Goal: Task Accomplishment & Management: Complete application form

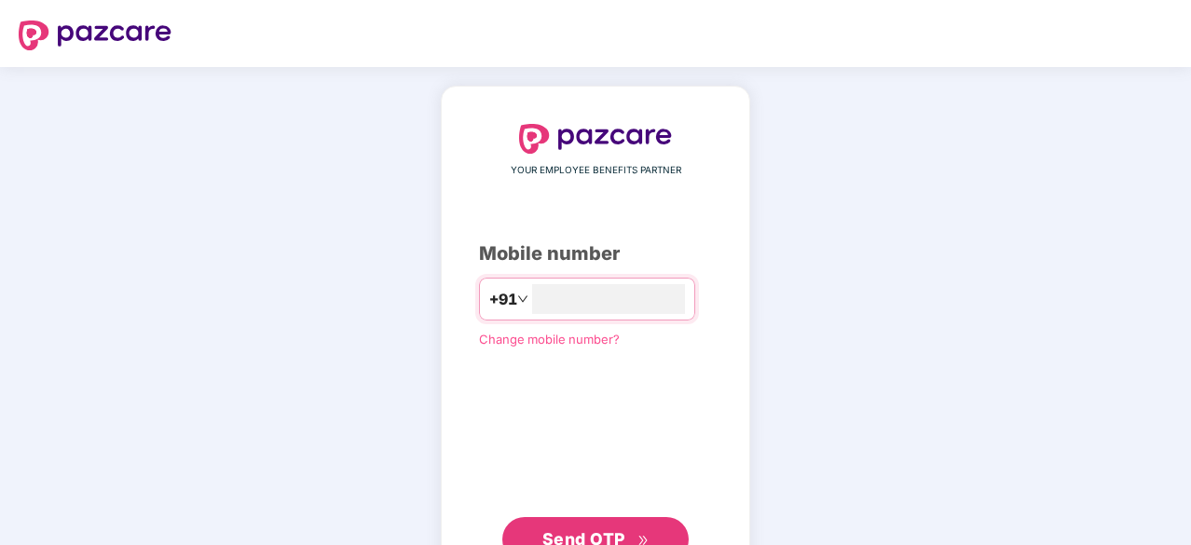
type input "**********"
click at [603, 532] on span "Send OTP" at bounding box center [584, 539] width 83 height 20
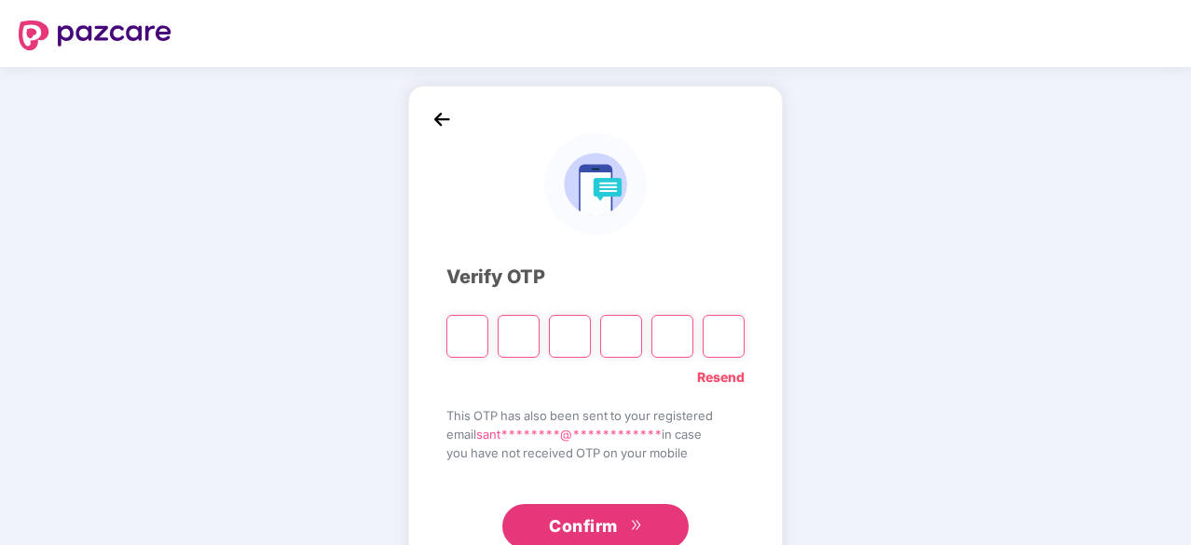
type input "*"
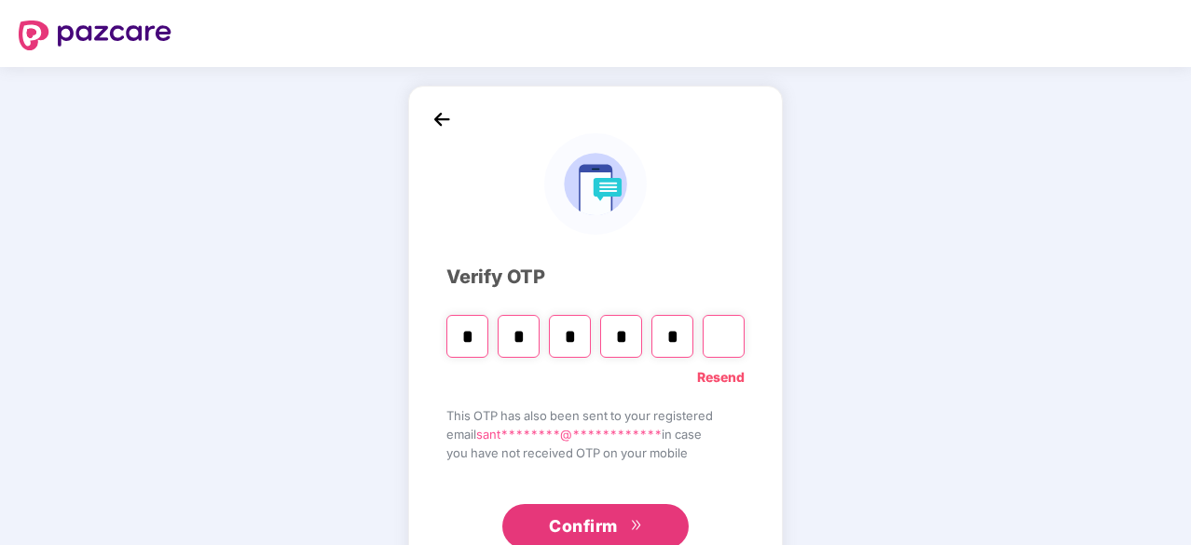
type input "*"
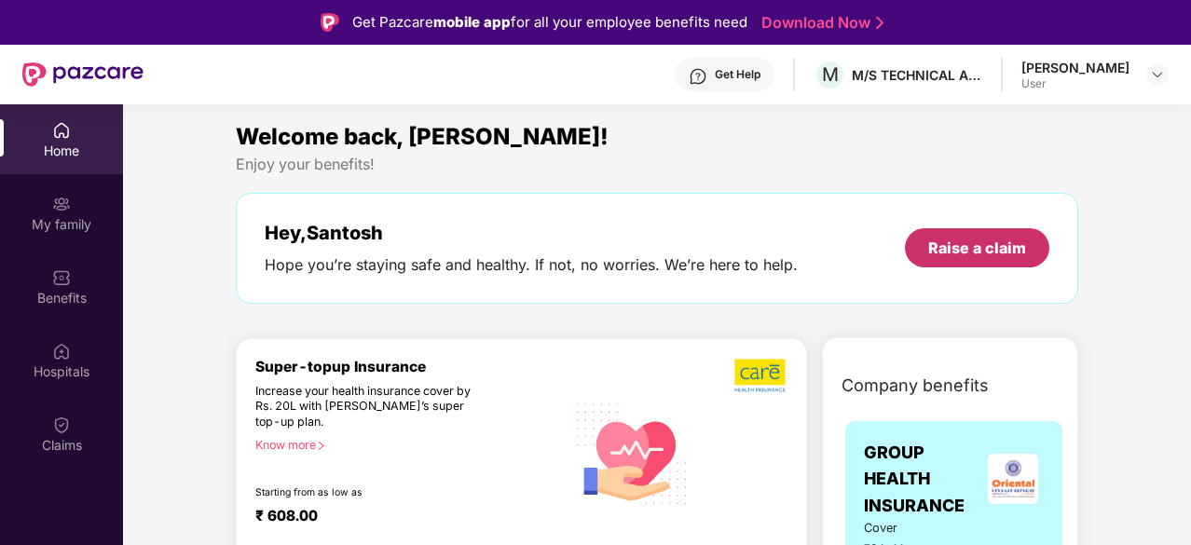
click at [1014, 256] on div "Raise a claim" at bounding box center [977, 248] width 98 height 21
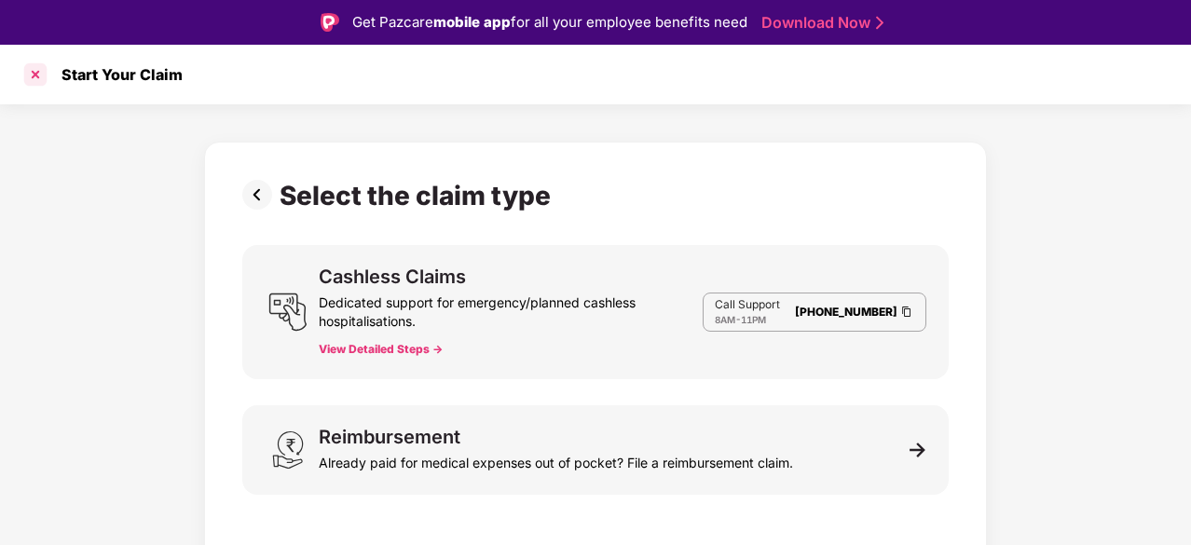
click at [35, 72] on div at bounding box center [36, 75] width 30 height 30
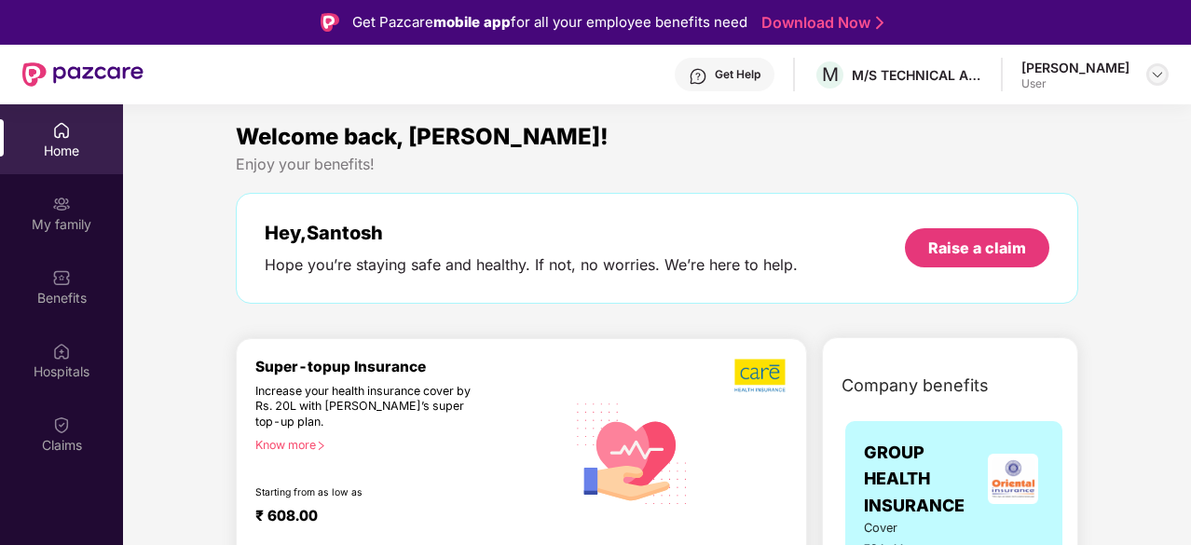
click at [1160, 79] on img at bounding box center [1157, 74] width 15 height 15
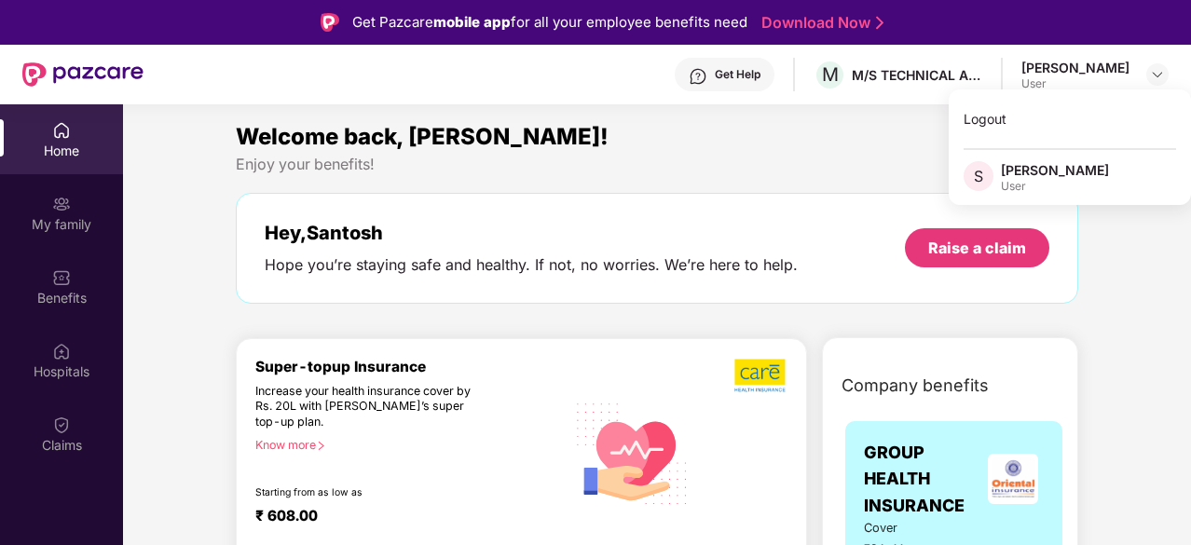
click at [843, 223] on div "Hey, [PERSON_NAME] you’re staying safe and healthy. If not, no worries. We’re h…" at bounding box center [657, 248] width 785 height 53
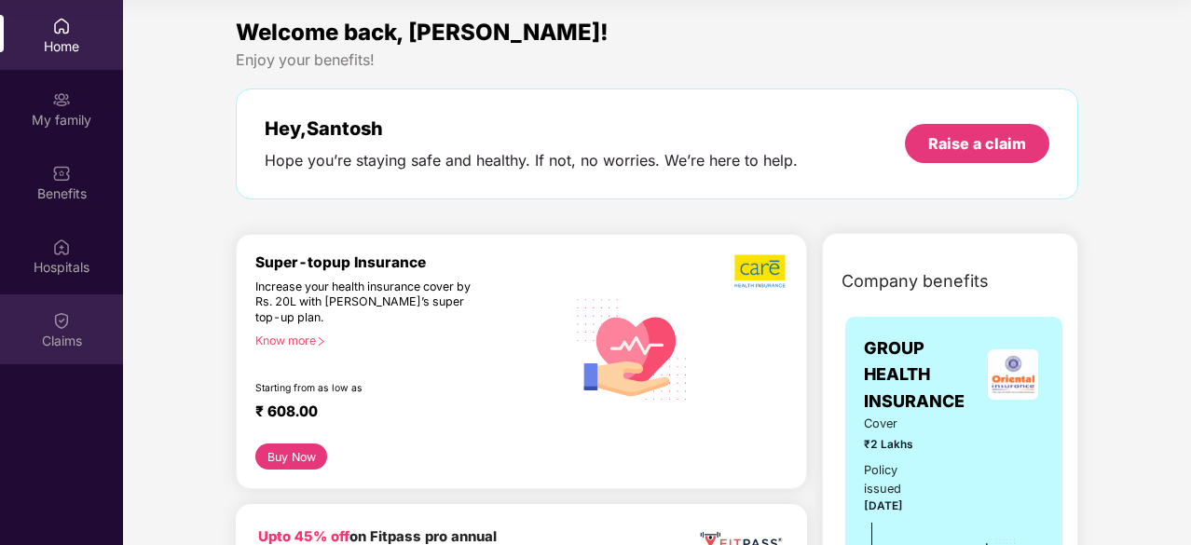
click at [62, 333] on div "Claims" at bounding box center [61, 341] width 123 height 19
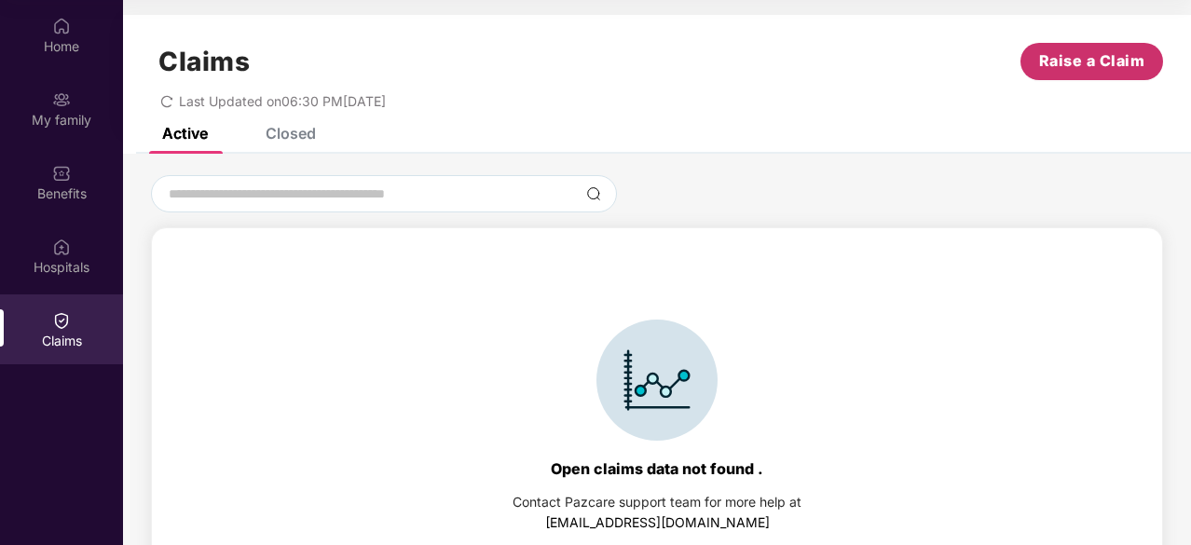
click at [1089, 58] on span "Raise a Claim" at bounding box center [1092, 60] width 106 height 23
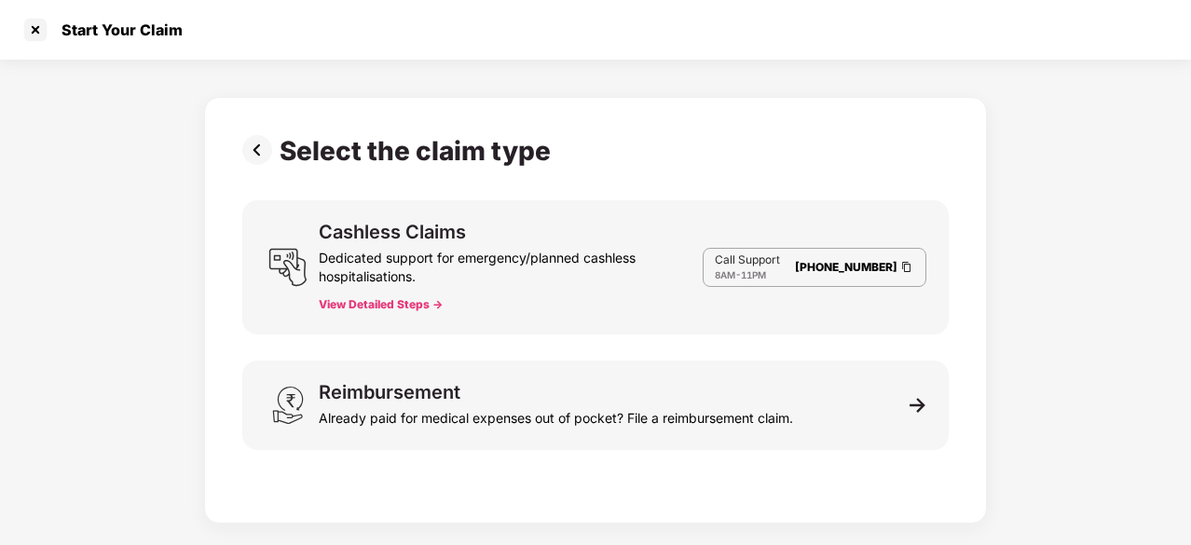
scroll to position [45, 0]
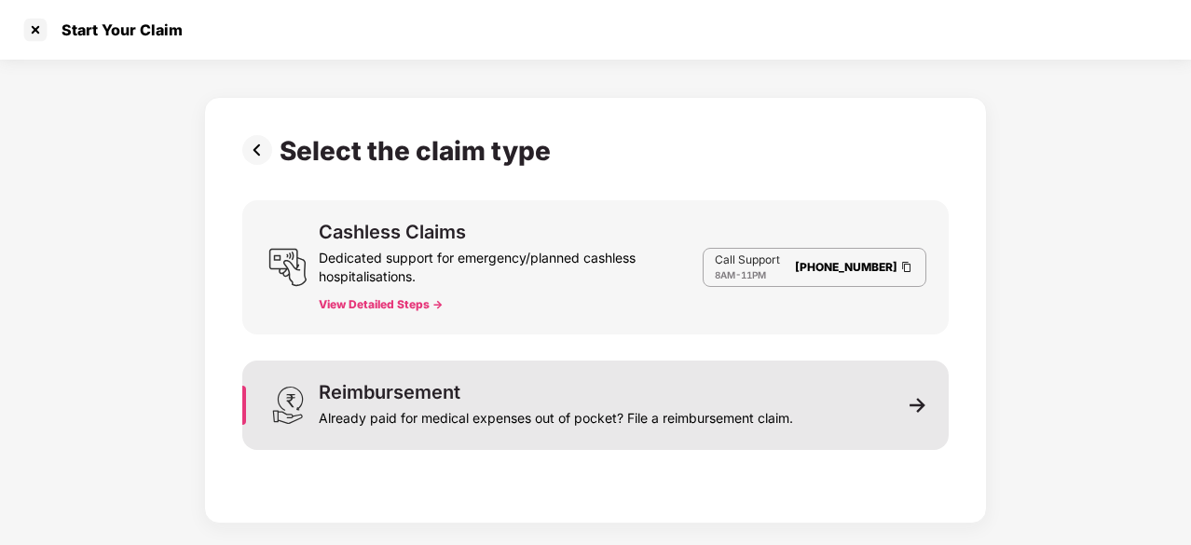
click at [932, 401] on div "Reimbursement Already paid for medical expenses out of pocket? File a reimburse…" at bounding box center [595, 405] width 707 height 89
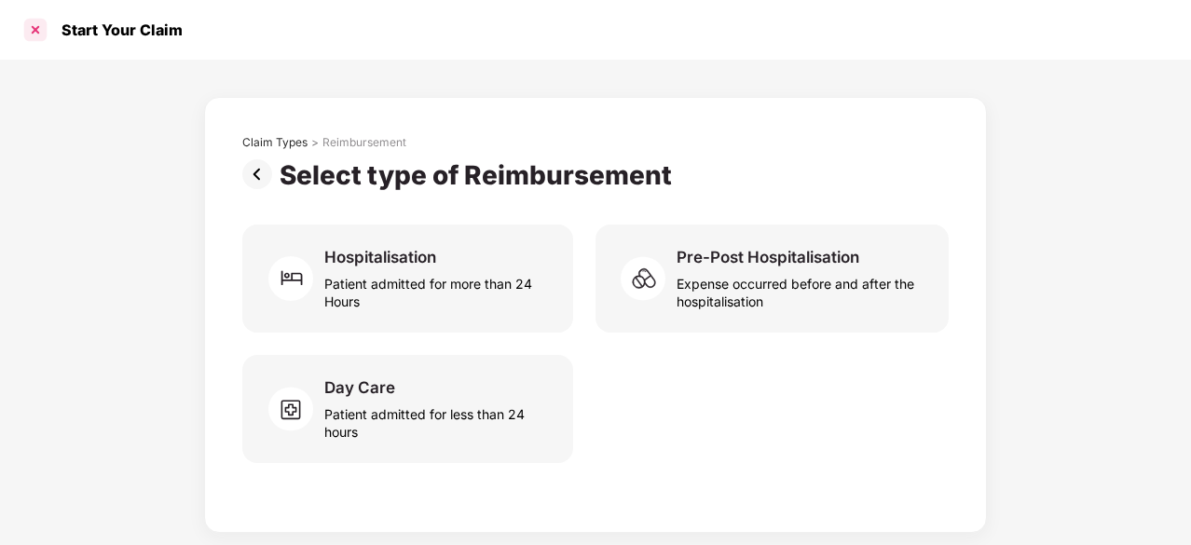
click at [36, 38] on div at bounding box center [36, 30] width 30 height 30
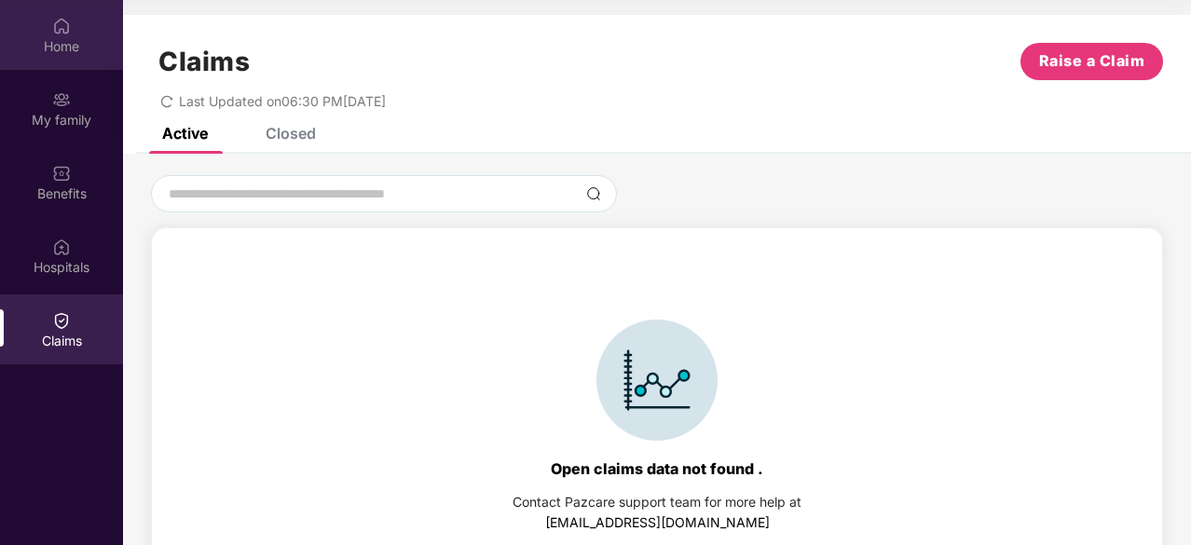
click at [71, 41] on div "Home" at bounding box center [61, 46] width 123 height 19
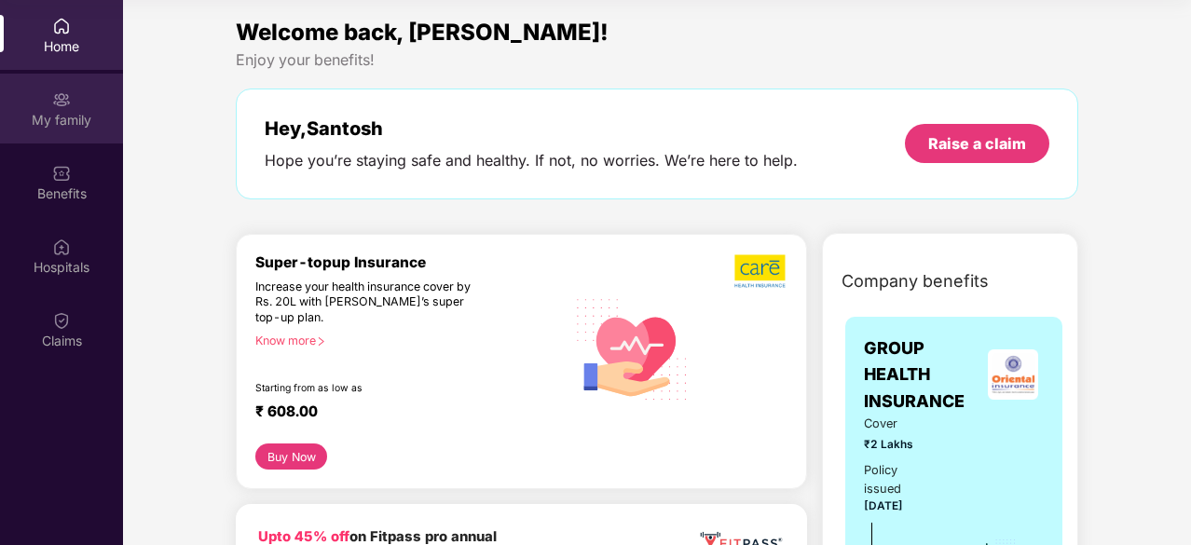
click at [59, 109] on div "My family" at bounding box center [61, 109] width 123 height 70
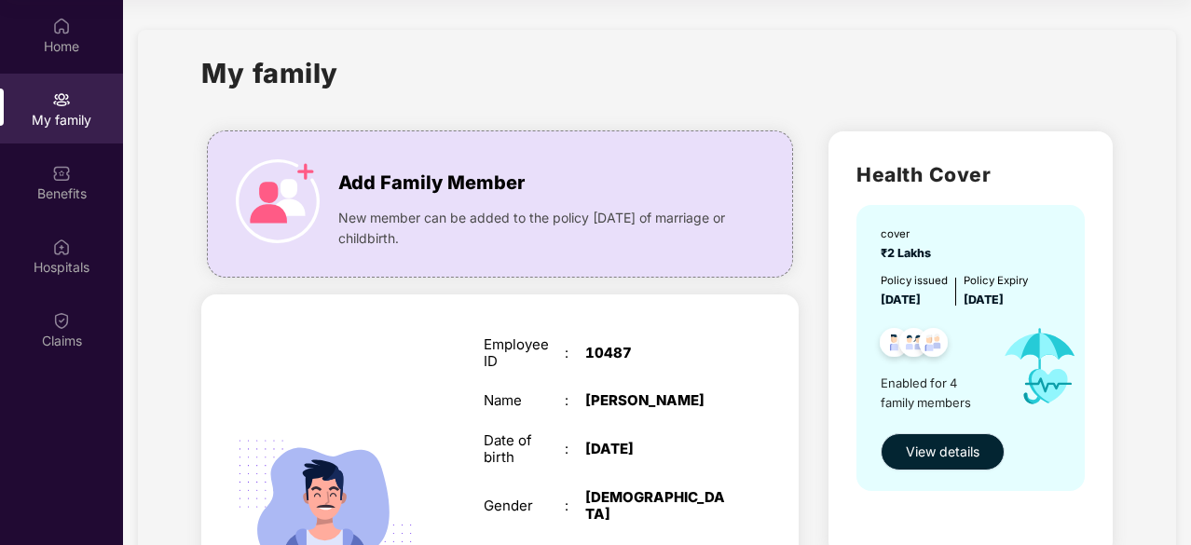
click at [979, 452] on button "View details" at bounding box center [943, 451] width 124 height 37
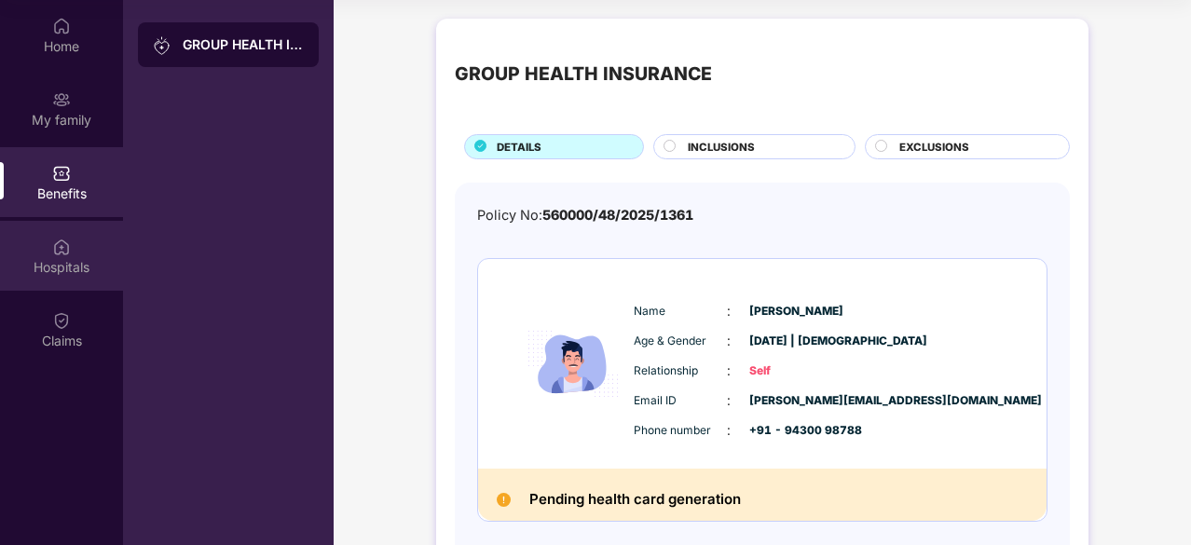
click at [69, 241] on img at bounding box center [61, 247] width 19 height 19
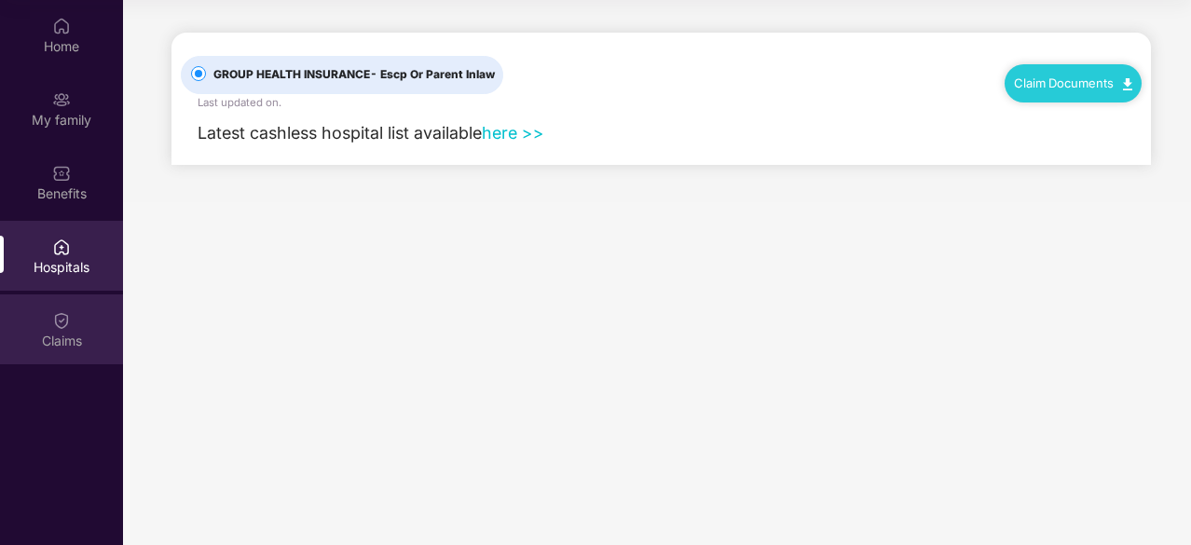
click at [50, 336] on div "Claims" at bounding box center [61, 341] width 123 height 19
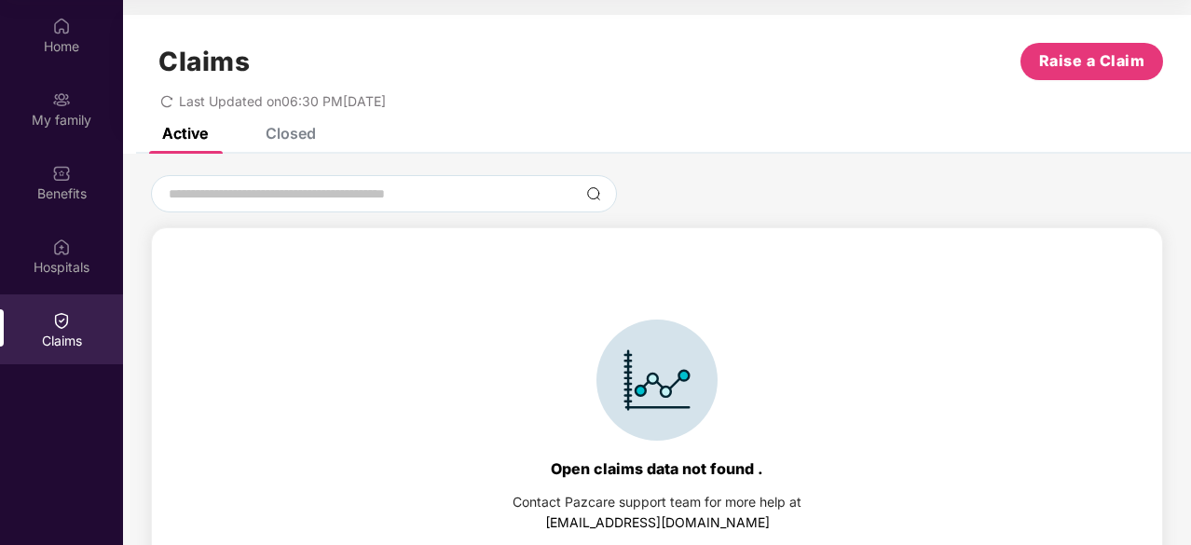
click at [306, 135] on div "Closed" at bounding box center [291, 133] width 50 height 19
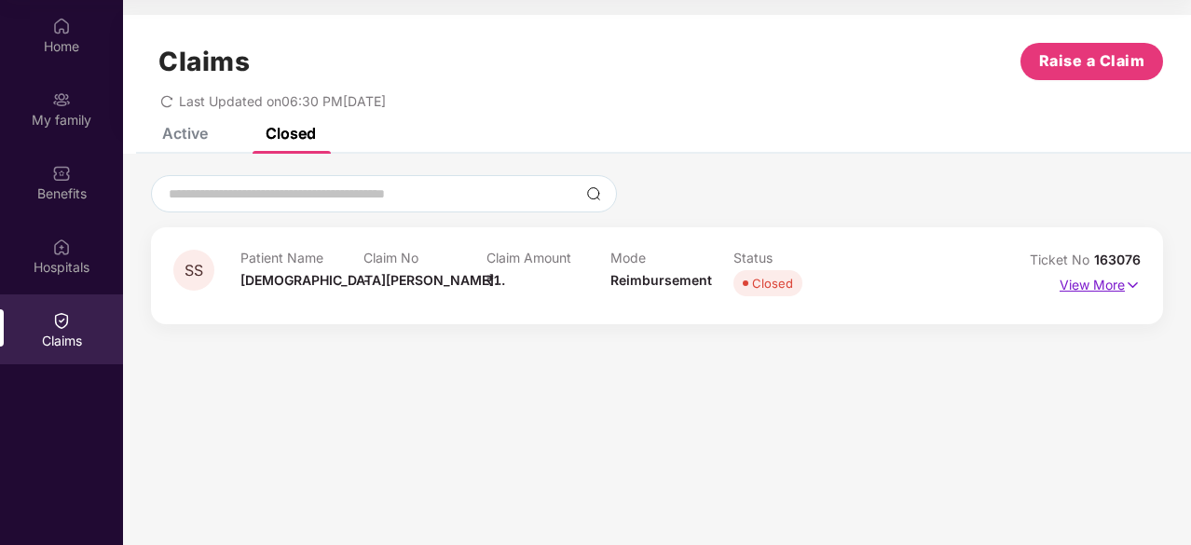
click at [1135, 293] on img at bounding box center [1133, 285] width 16 height 21
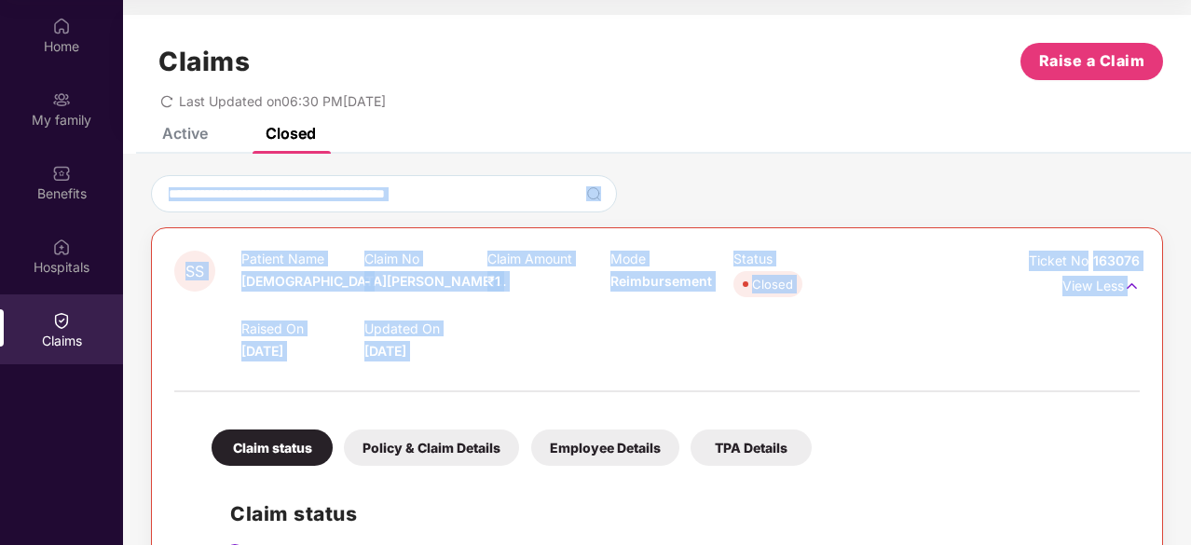
drag, startPoint x: 1189, startPoint y: 143, endPoint x: 1178, endPoint y: 303, distance: 160.7
click at [1178, 303] on div "Active Closed Open claims data not found . Contact Pazcare support team for mor…" at bounding box center [657, 510] width 1068 height 764
click at [994, 316] on div "SS Patient Name [PERSON_NAME]... Claim No - Claim Amount ₹1 Mode Reimbursement …" at bounding box center [657, 306] width 966 height 111
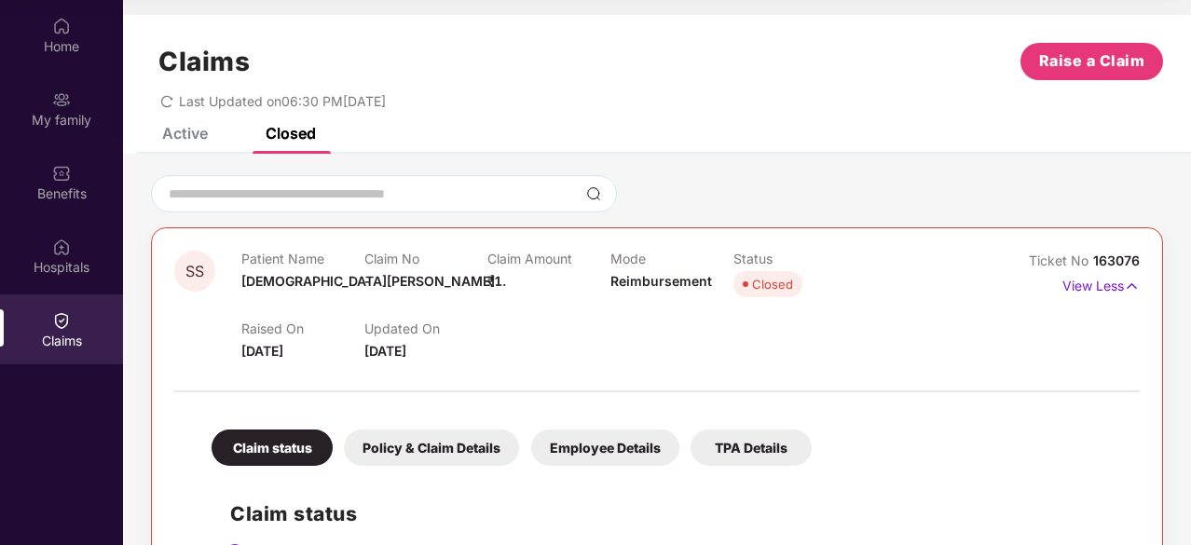
click at [1188, 382] on div "SS Patient Name [PERSON_NAME]... Claim No - Claim Amount ₹1 Mode Reimbursement …" at bounding box center [657, 524] width 1068 height 698
click at [445, 444] on div "Policy & Claim Details" at bounding box center [431, 448] width 175 height 36
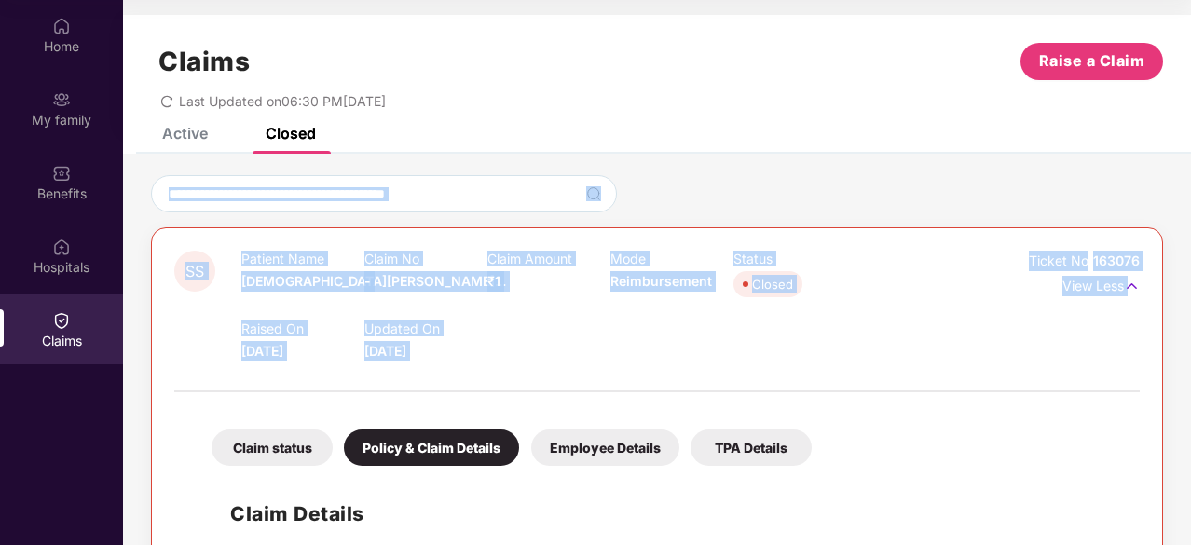
drag, startPoint x: 1186, startPoint y: 182, endPoint x: 1152, endPoint y: 333, distance: 154.7
click at [975, 350] on div "Raised On [DATE] Updated On [DATE]" at bounding box center [609, 332] width 737 height 60
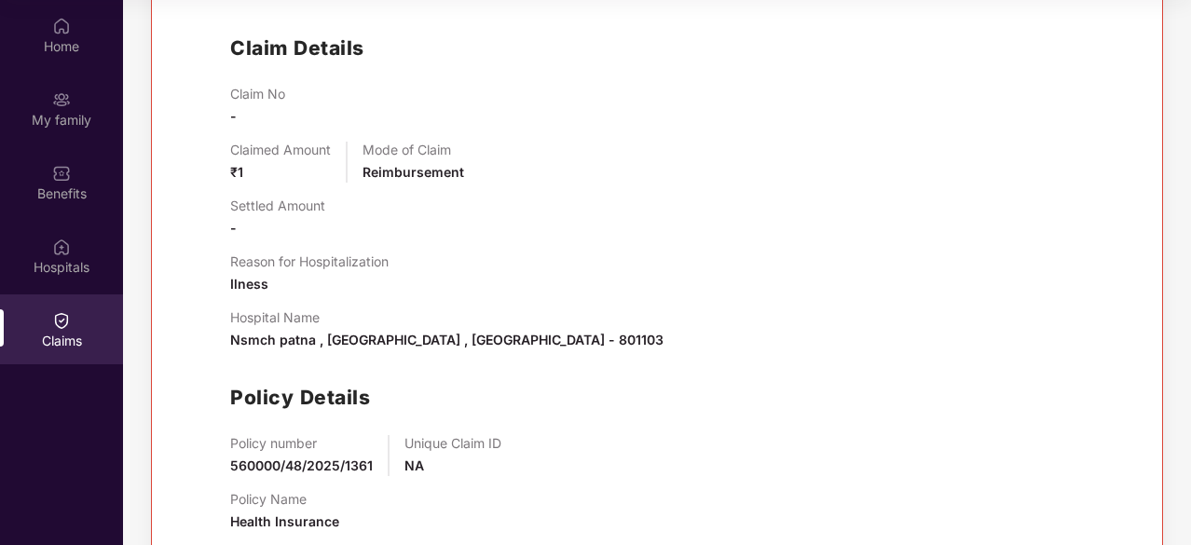
scroll to position [509, 0]
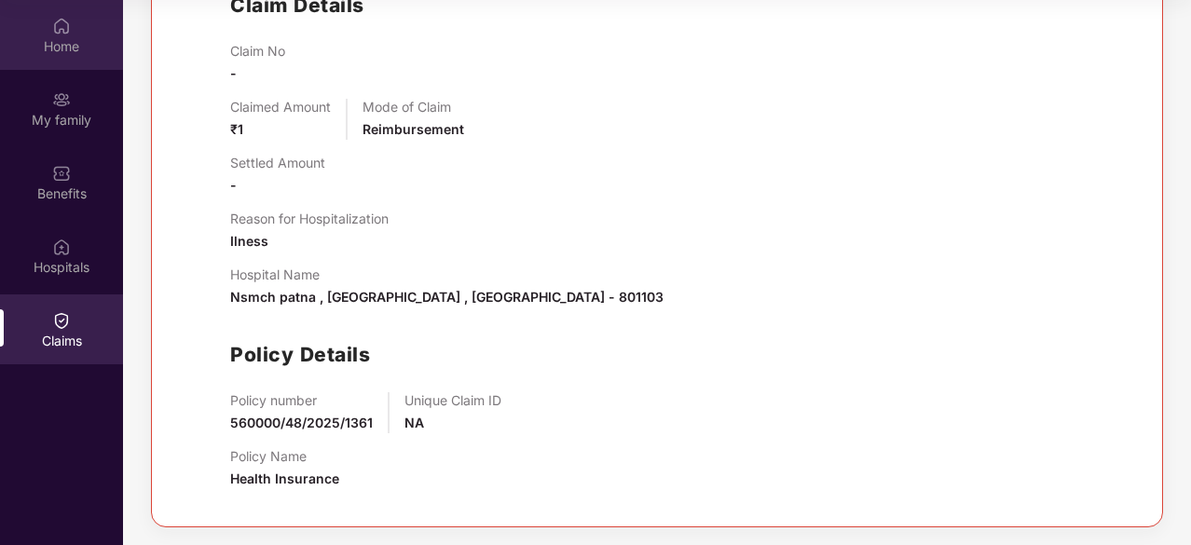
click at [60, 37] on div "Home" at bounding box center [61, 46] width 123 height 19
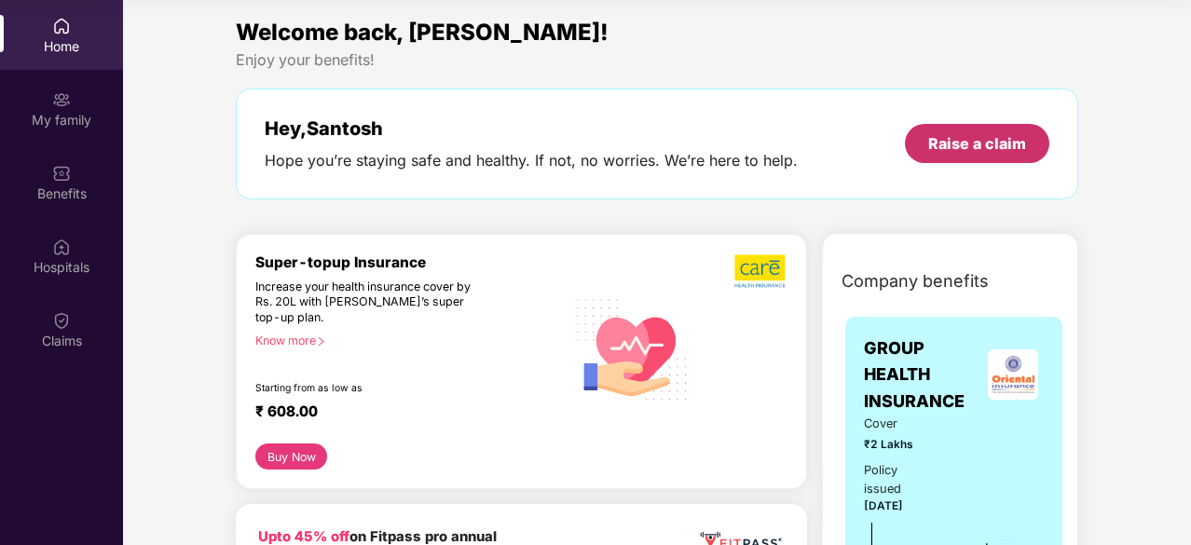
click at [976, 155] on div "Raise a claim" at bounding box center [977, 143] width 144 height 39
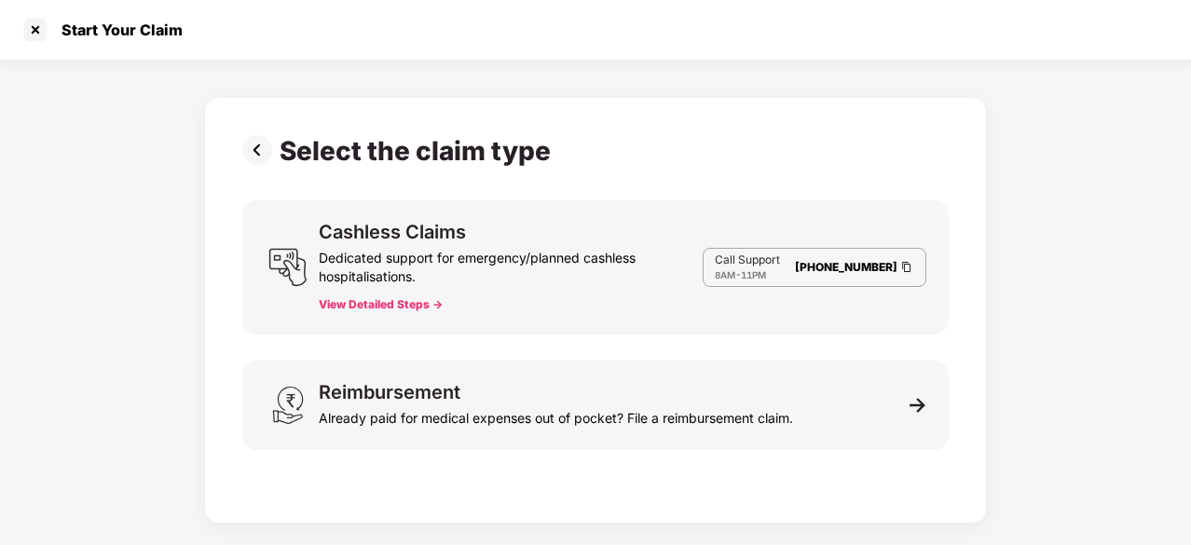
scroll to position [45, 0]
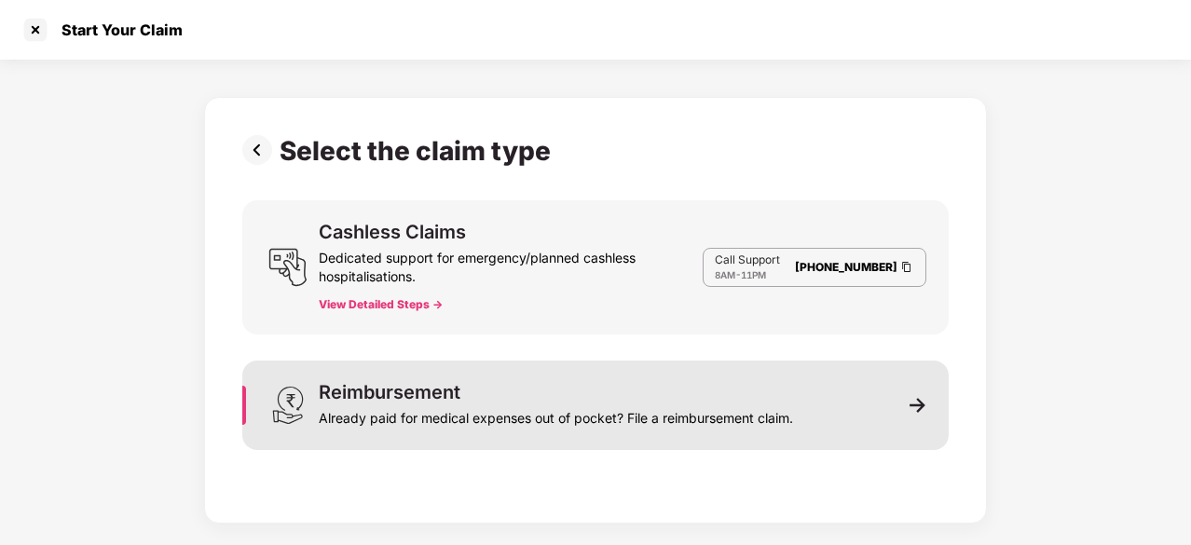
click at [906, 415] on div "Reimbursement Already paid for medical expenses out of pocket? File a reimburse…" at bounding box center [595, 405] width 707 height 89
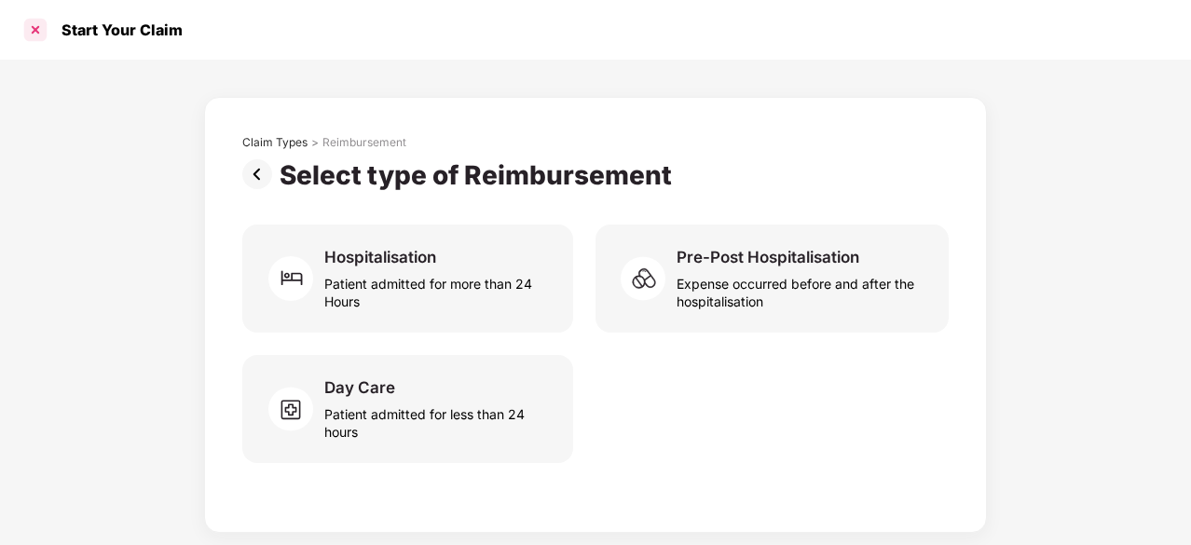
click at [38, 30] on div at bounding box center [36, 30] width 30 height 30
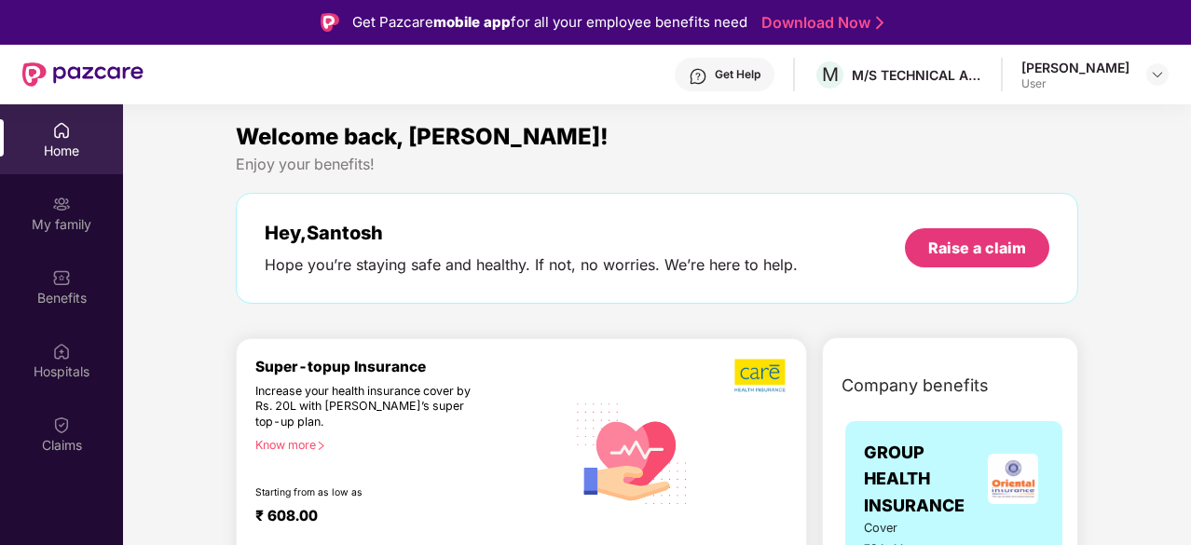
click at [753, 77] on div "Get Help" at bounding box center [738, 74] width 46 height 15
click at [81, 216] on div "My family" at bounding box center [61, 224] width 123 height 19
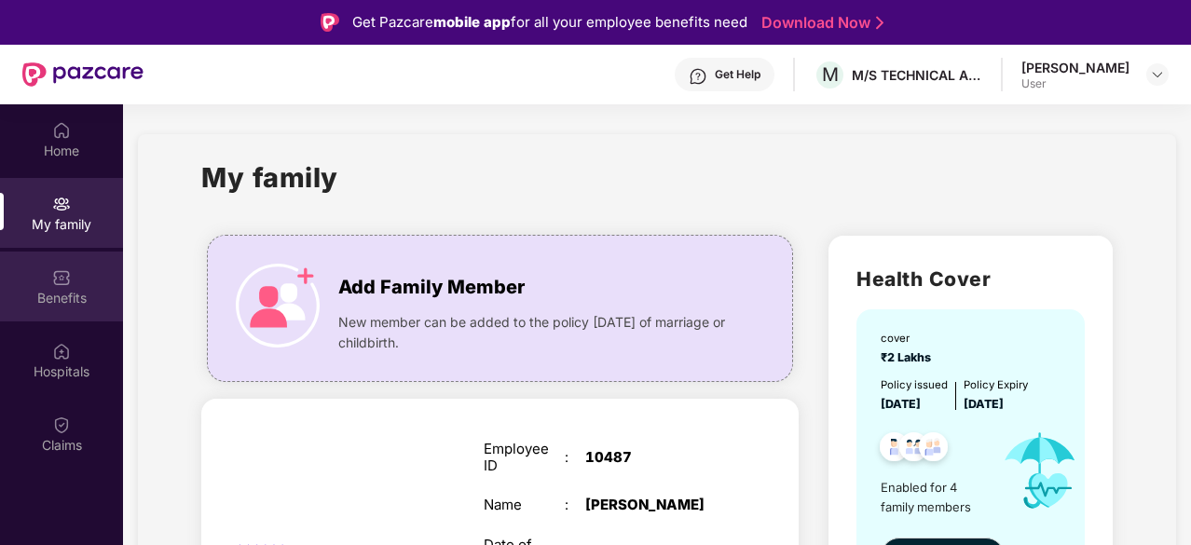
click at [71, 294] on div "Benefits" at bounding box center [61, 298] width 123 height 19
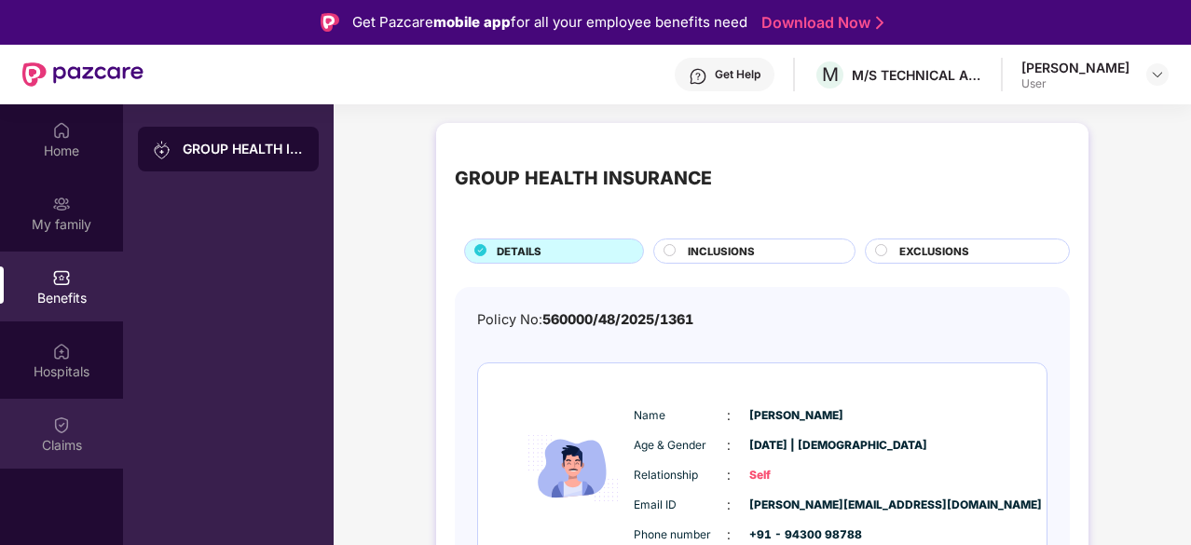
click at [64, 448] on div "Claims" at bounding box center [61, 445] width 123 height 19
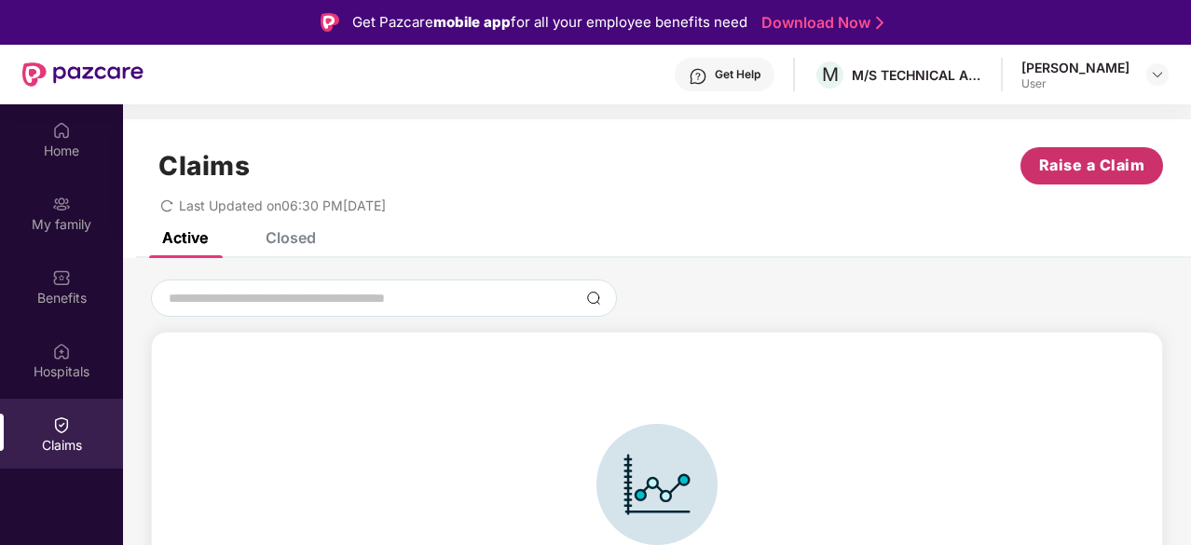
click at [1076, 155] on span "Raise a Claim" at bounding box center [1092, 165] width 106 height 23
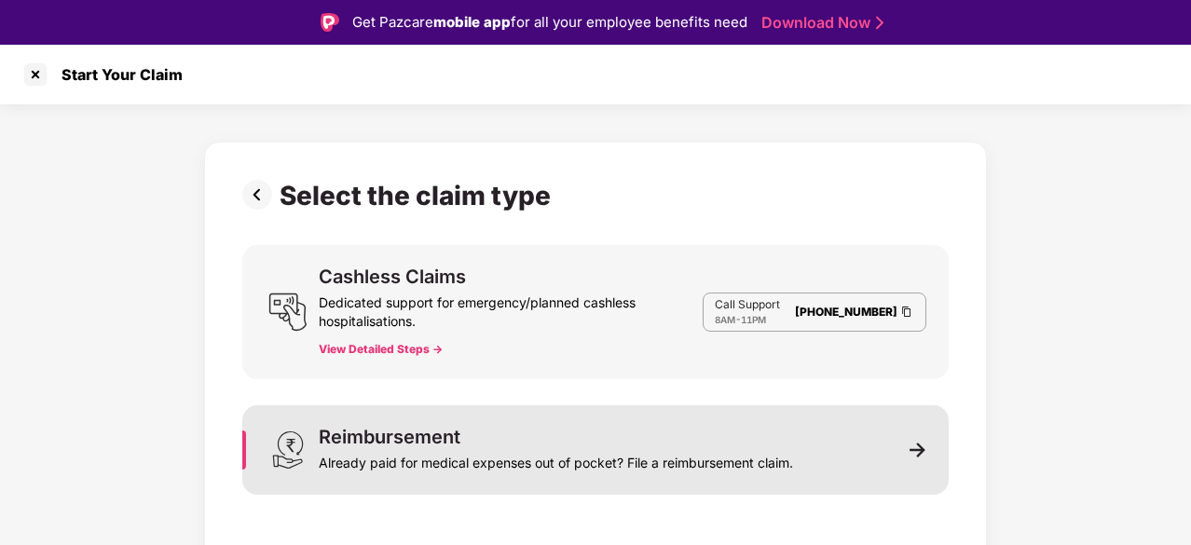
click at [505, 450] on div "Already paid for medical expenses out of pocket? File a reimbursement claim." at bounding box center [556, 460] width 474 height 26
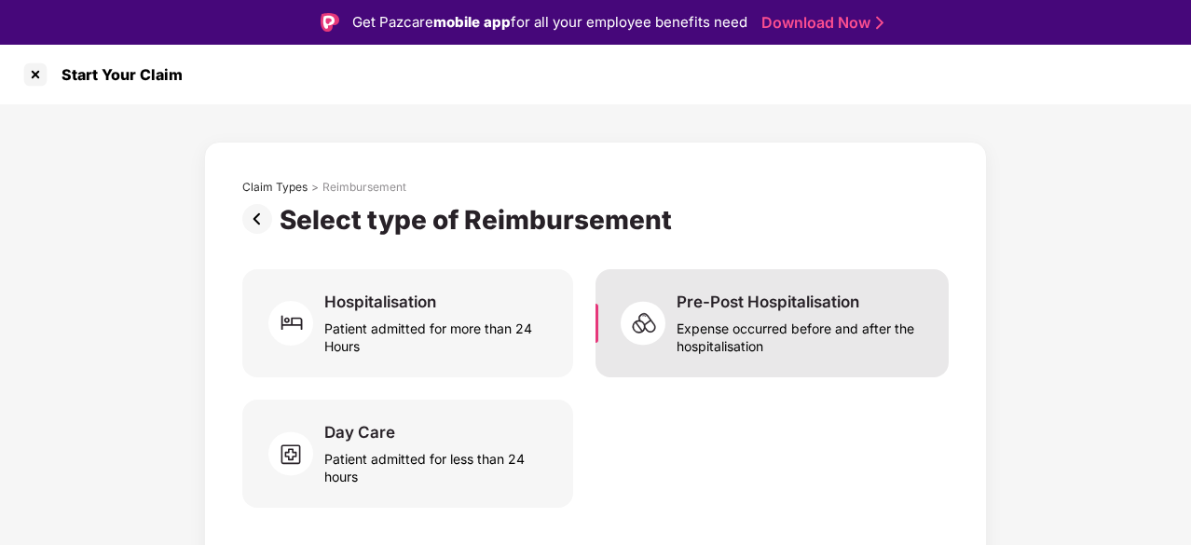
click at [811, 343] on div "Expense occurred before and after the hospitalisation" at bounding box center [802, 333] width 250 height 43
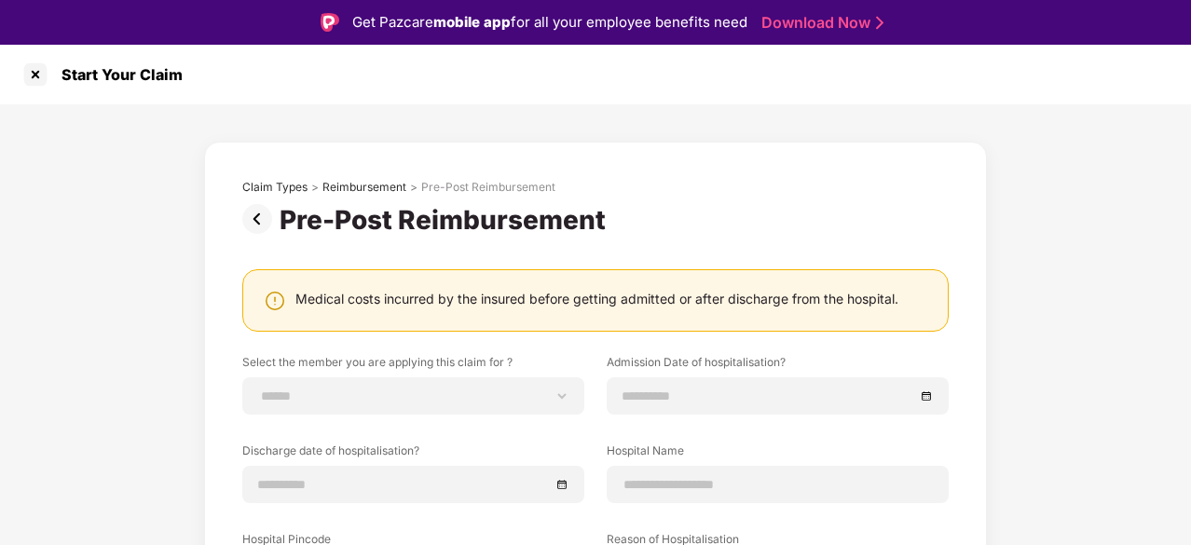
scroll to position [298, 0]
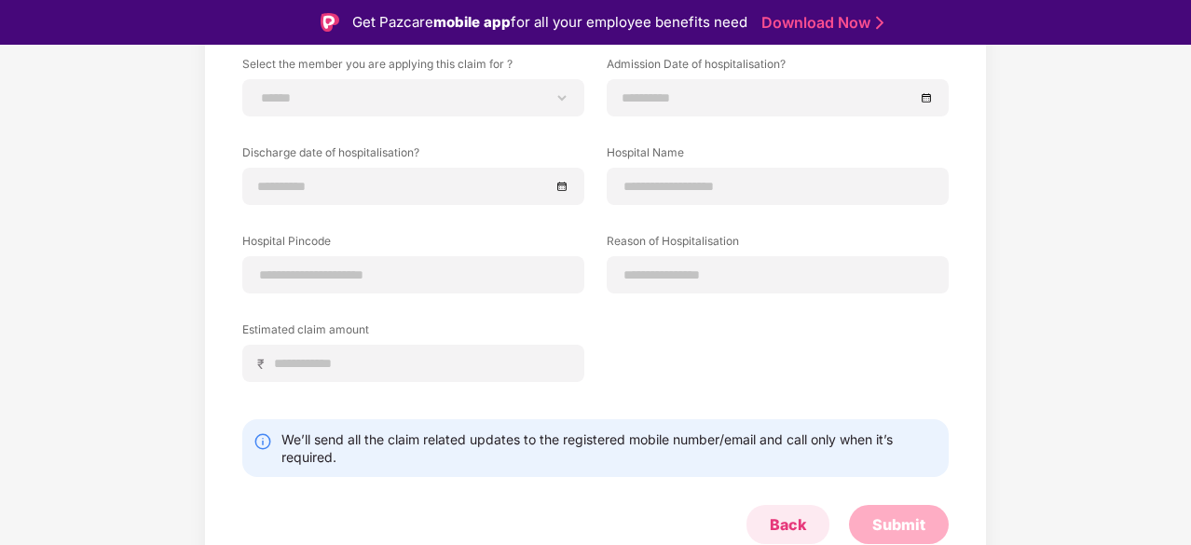
click at [805, 509] on div "Back" at bounding box center [788, 524] width 83 height 39
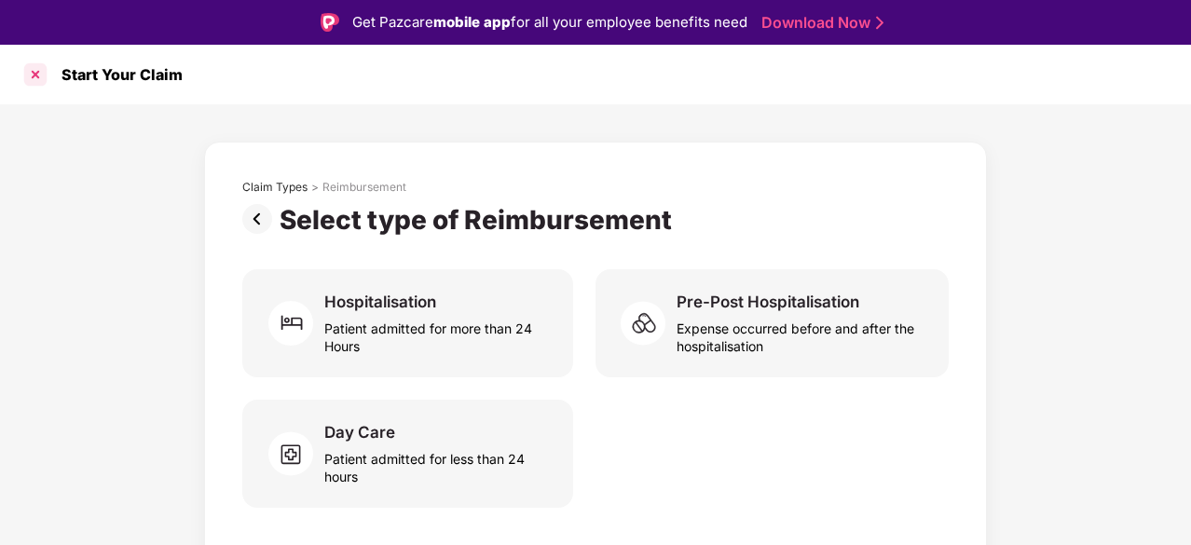
click at [43, 72] on div at bounding box center [36, 75] width 30 height 30
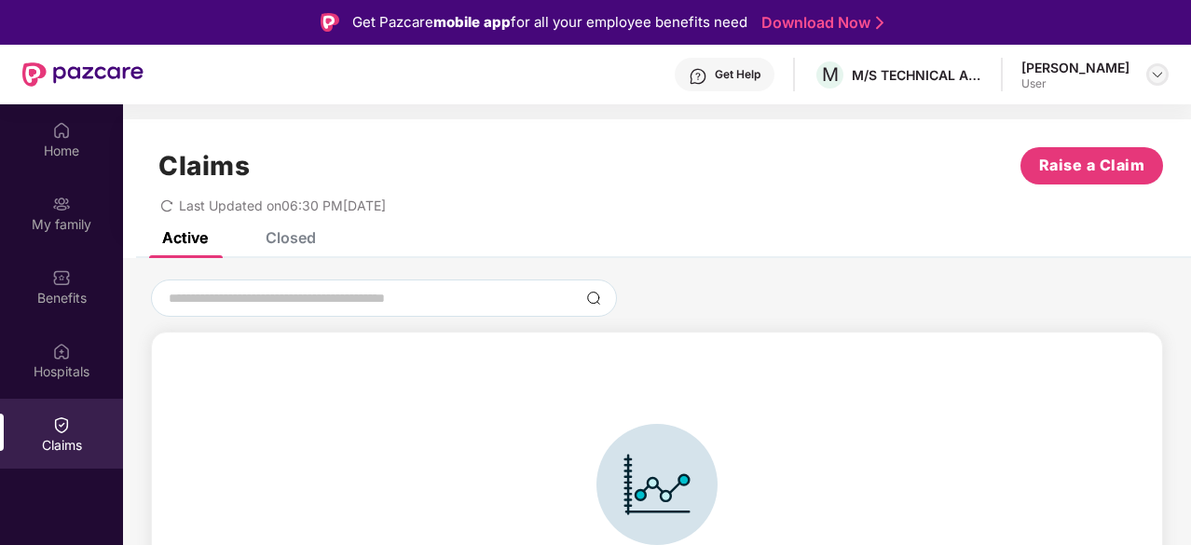
click at [1148, 77] on div at bounding box center [1158, 74] width 22 height 22
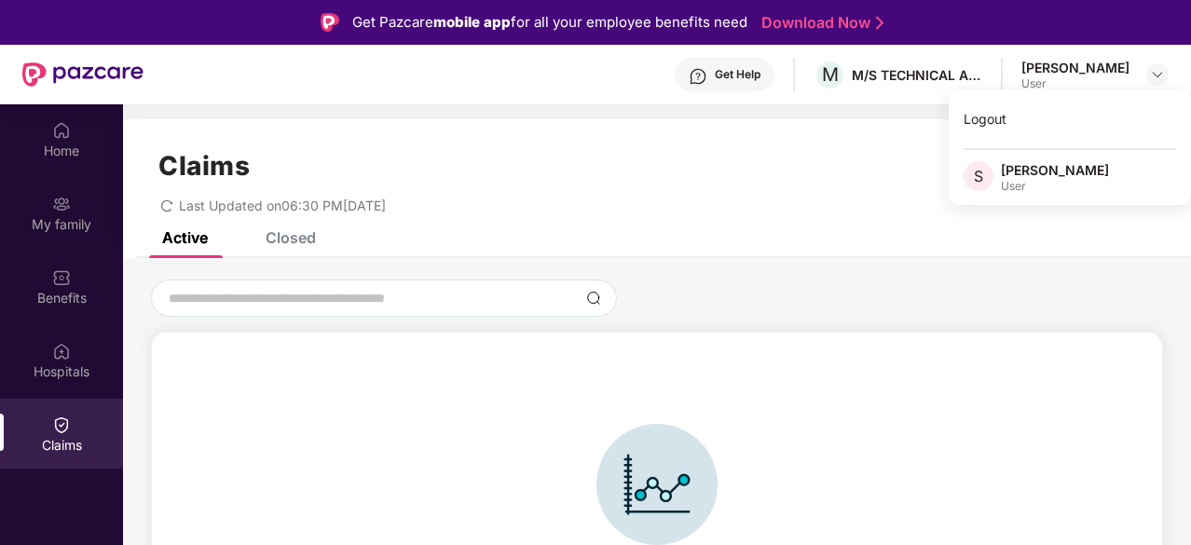
click at [1028, 377] on div "Open claims data not found . Contact Pazcare support team for more help at [EMA…" at bounding box center [657, 530] width 992 height 359
